Goal: Task Accomplishment & Management: Use online tool/utility

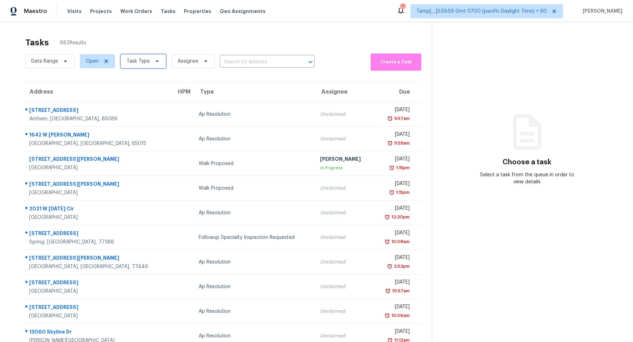
click at [134, 59] on span "Task Type" at bounding box center [138, 61] width 23 height 7
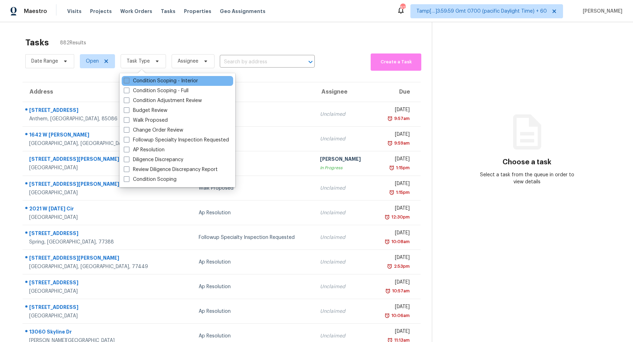
click at [157, 81] on label "Condition Scoping - Interior" at bounding box center [161, 80] width 74 height 7
click at [128, 81] on input "Condition Scoping - Interior" at bounding box center [126, 79] width 5 height 5
checkbox input "true"
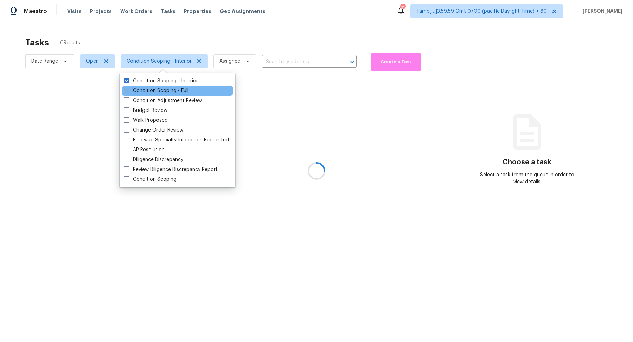
click at [161, 91] on label "Condition Scoping - Full" at bounding box center [156, 90] width 65 height 7
click at [128, 91] on input "Condition Scoping - Full" at bounding box center [126, 89] width 5 height 5
checkbox input "true"
click at [232, 46] on div at bounding box center [316, 171] width 633 height 342
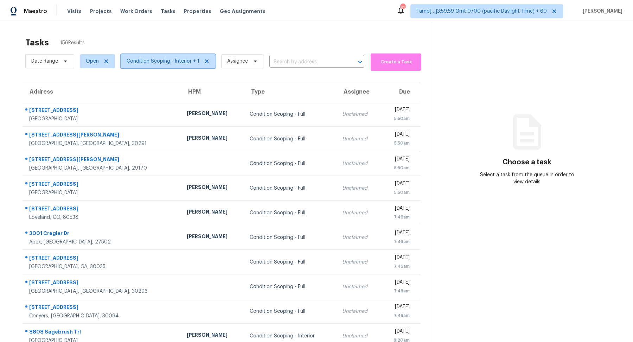
click at [177, 62] on span "Condition Scoping - Interior + 1" at bounding box center [163, 61] width 73 height 7
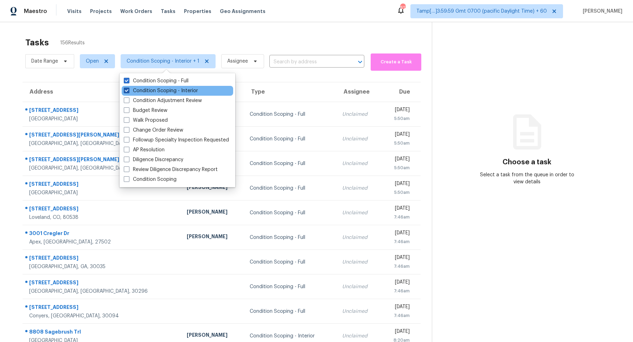
click at [185, 90] on label "Condition Scoping - Interior" at bounding box center [161, 90] width 74 height 7
click at [128, 90] on input "Condition Scoping - Interior" at bounding box center [126, 89] width 5 height 5
checkbox input "false"
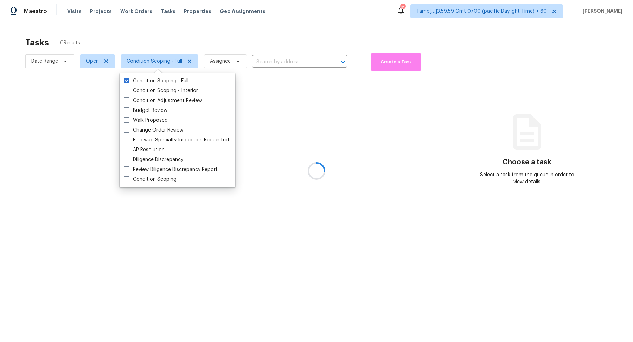
click at [266, 48] on div at bounding box center [316, 171] width 633 height 342
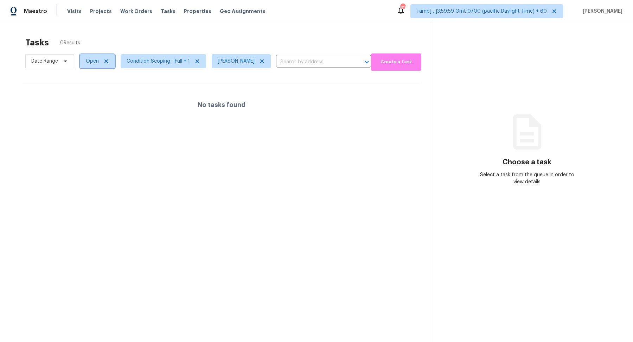
click at [94, 63] on span "Open" at bounding box center [92, 61] width 13 height 7
click at [98, 103] on label "Blocked" at bounding box center [98, 100] width 28 height 7
click at [88, 102] on input "Blocked" at bounding box center [86, 99] width 5 height 5
checkbox input "true"
click at [225, 34] on div "Tasks 0 Results" at bounding box center [229, 42] width 409 height 18
